Goal: Use online tool/utility: Utilize a website feature to perform a specific function

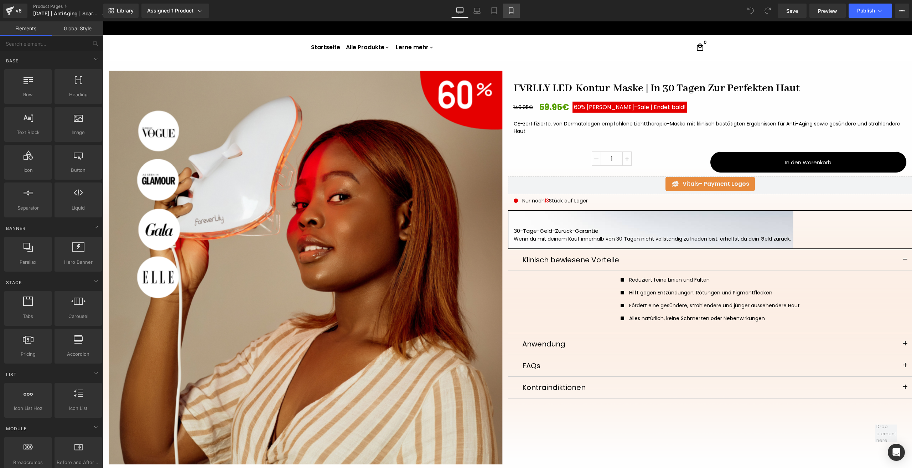
click at [512, 14] on icon at bounding box center [511, 10] width 4 height 7
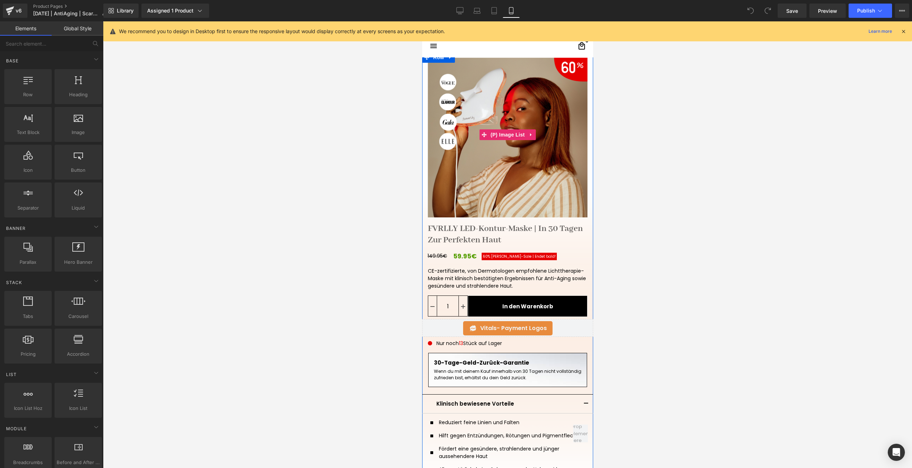
scroll to position [107, 0]
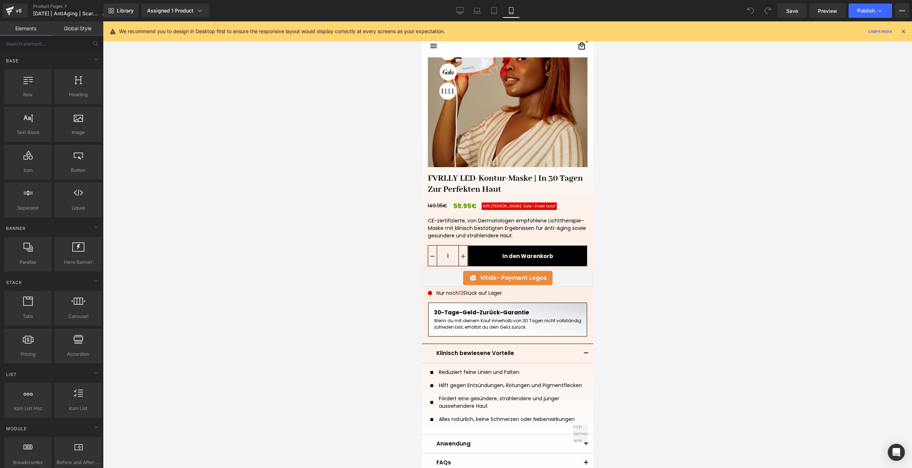
click at [630, 321] on div at bounding box center [507, 244] width 809 height 446
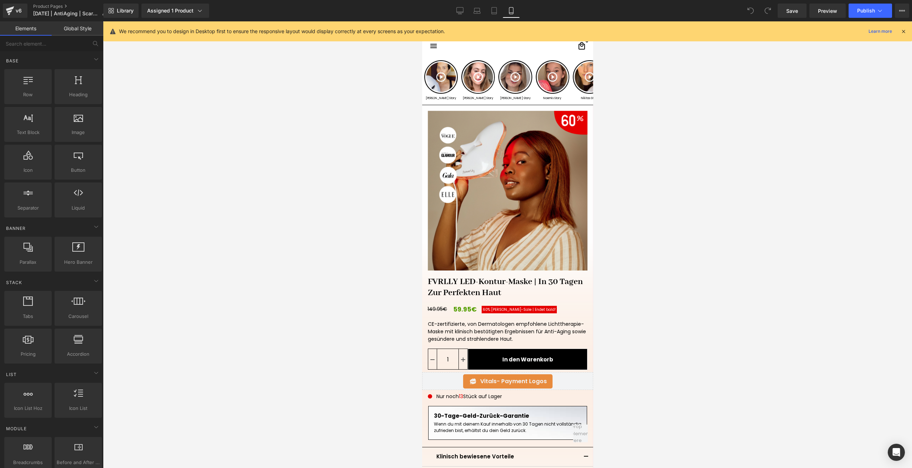
scroll to position [0, 0]
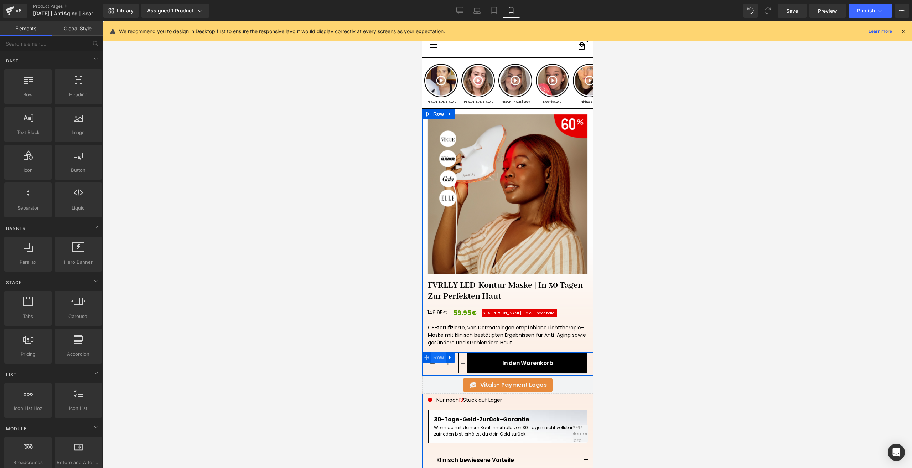
click at [440, 360] on span "Row" at bounding box center [438, 357] width 14 height 11
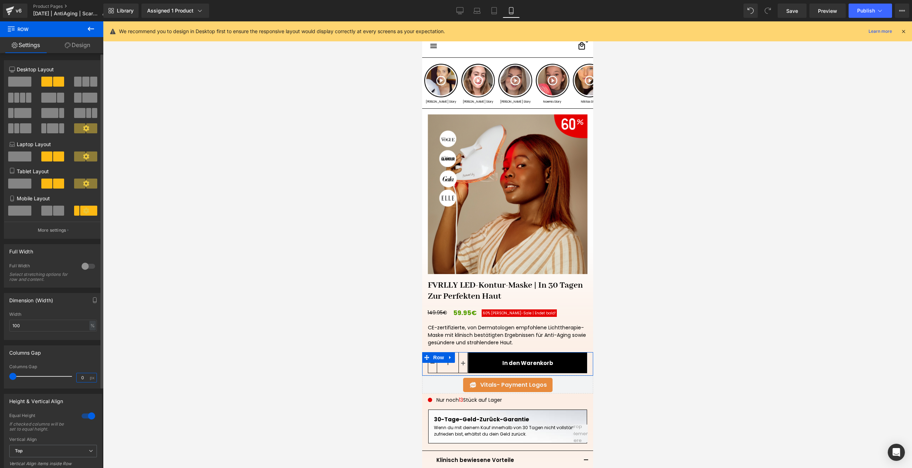
click at [85, 377] on input "0" at bounding box center [83, 377] width 12 height 9
type input "3"
type input "0"
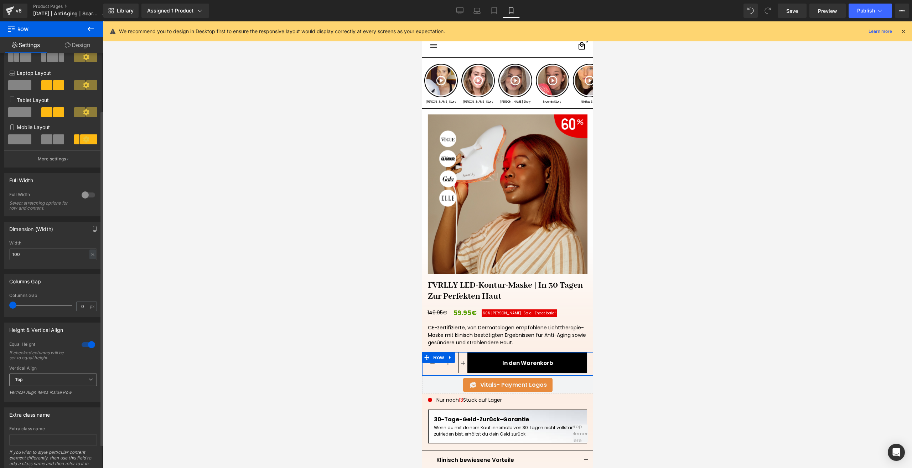
click at [48, 382] on span "Top" at bounding box center [53, 379] width 88 height 12
click at [36, 404] on li "Middle" at bounding box center [51, 403] width 85 height 11
click at [23, 382] on b "Middle" at bounding box center [22, 379] width 15 height 5
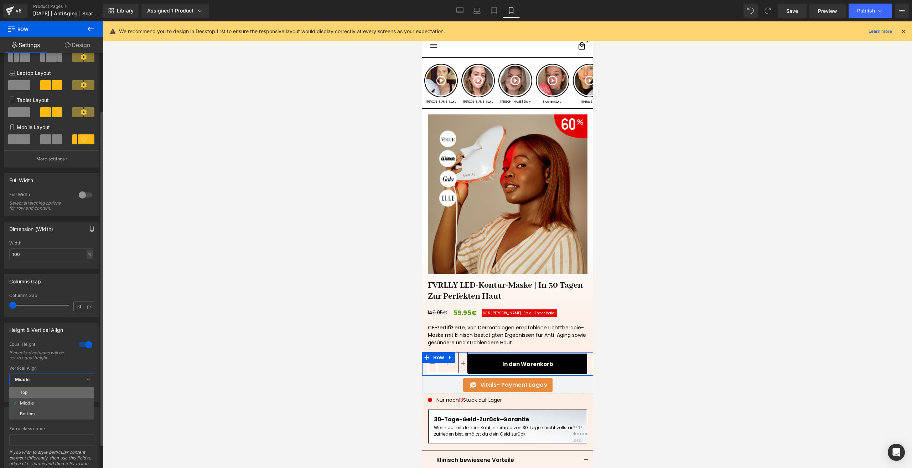
click at [31, 389] on li "Top" at bounding box center [51, 392] width 85 height 11
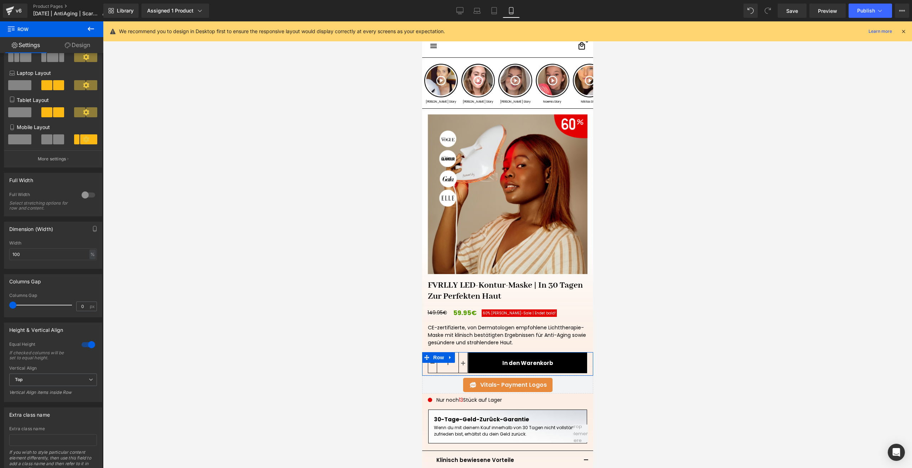
click at [78, 44] on link "Design" at bounding box center [78, 45] width 52 height 16
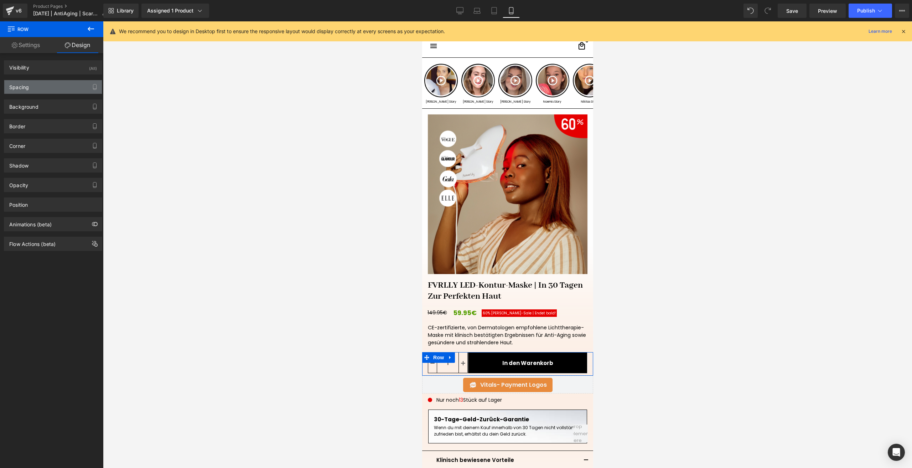
click at [32, 89] on div "Spacing" at bounding box center [53, 87] width 98 height 14
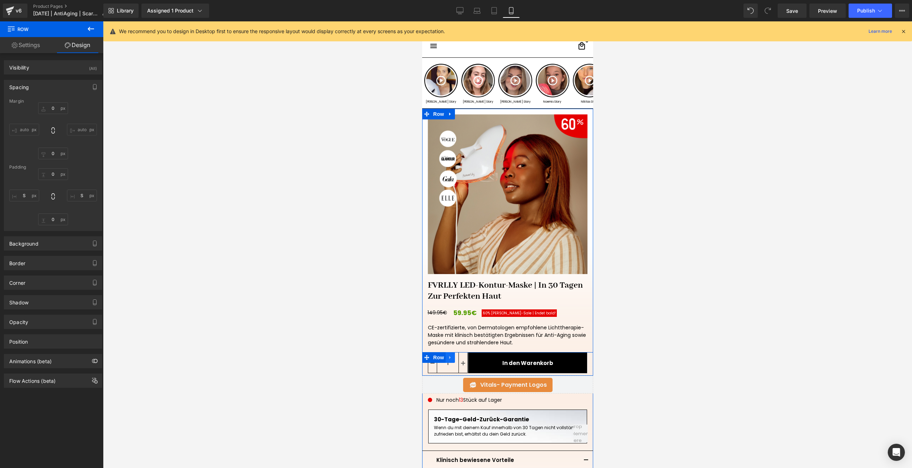
click at [442, 355] on span "Row" at bounding box center [438, 357] width 14 height 11
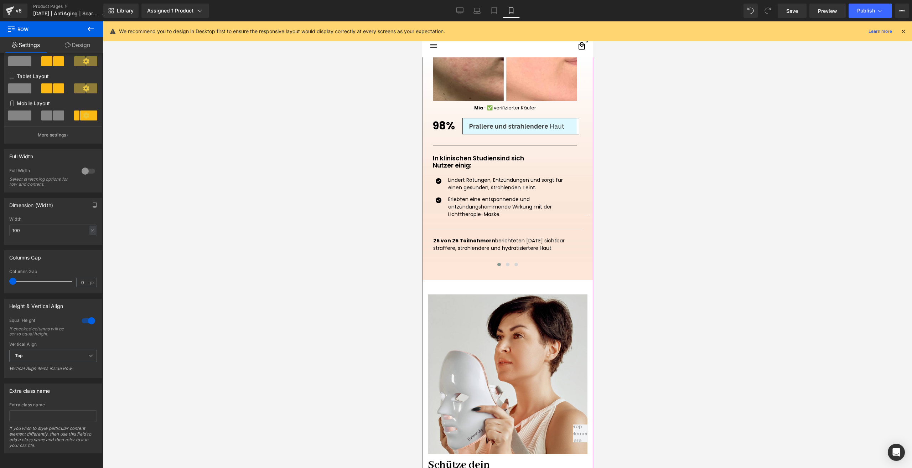
scroll to position [962, 0]
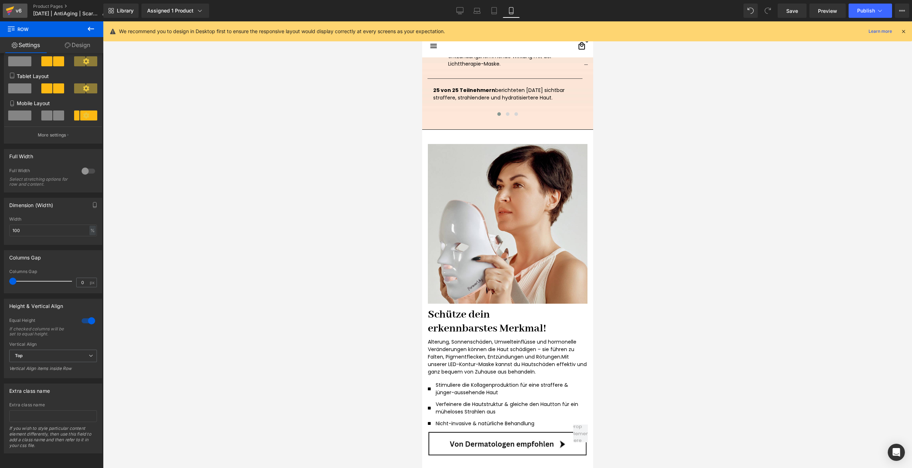
click at [19, 6] on link "v6" at bounding box center [15, 11] width 25 height 14
